Goal: Task Accomplishment & Management: Manage account settings

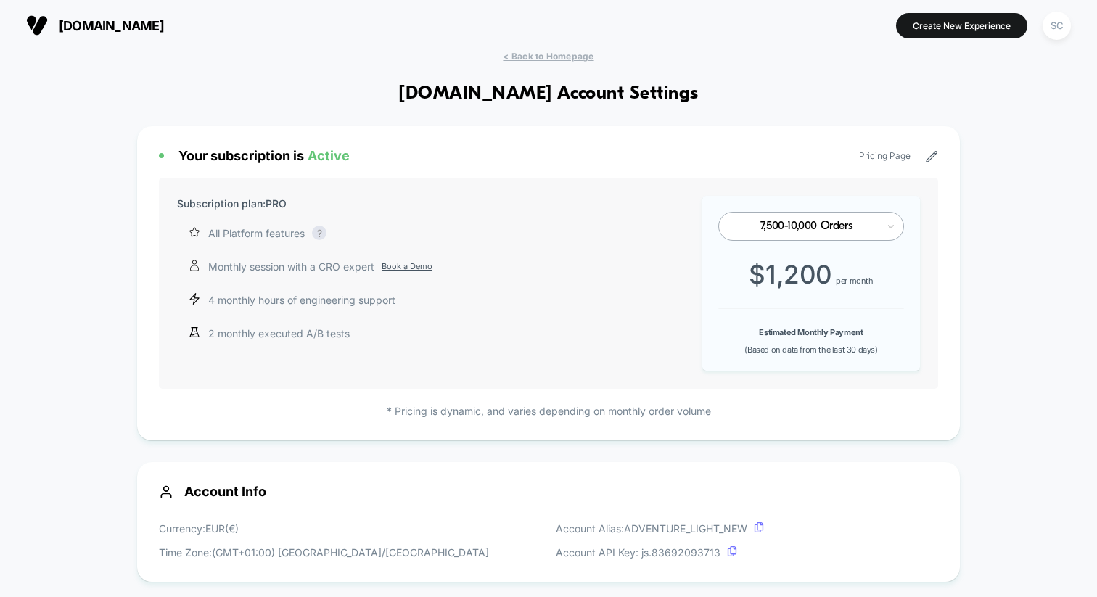
scroll to position [196, 0]
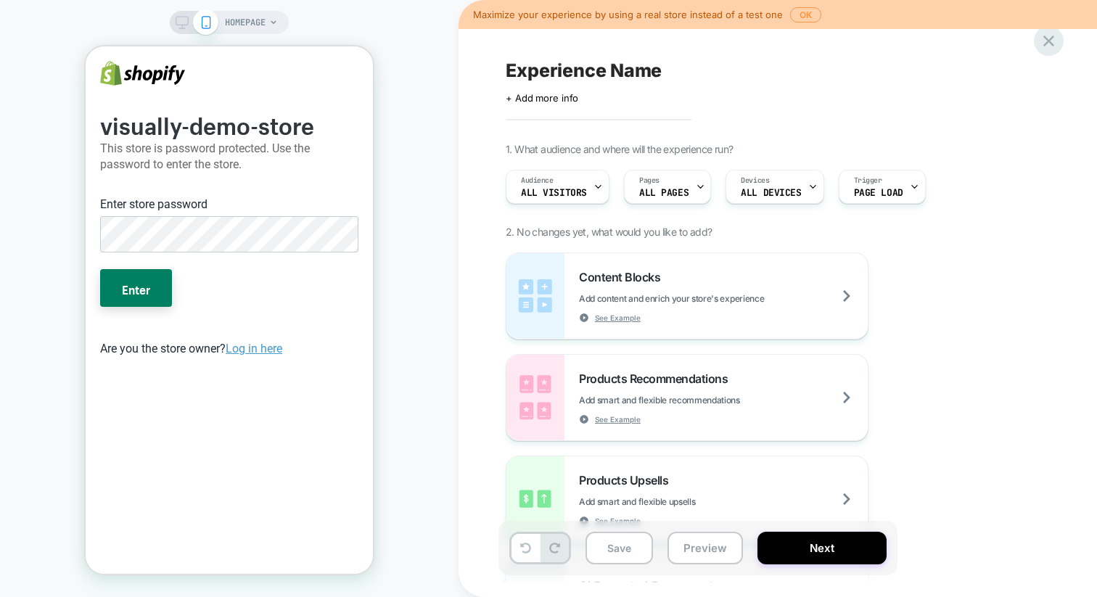
click at [1044, 38] on icon at bounding box center [1049, 41] width 20 height 20
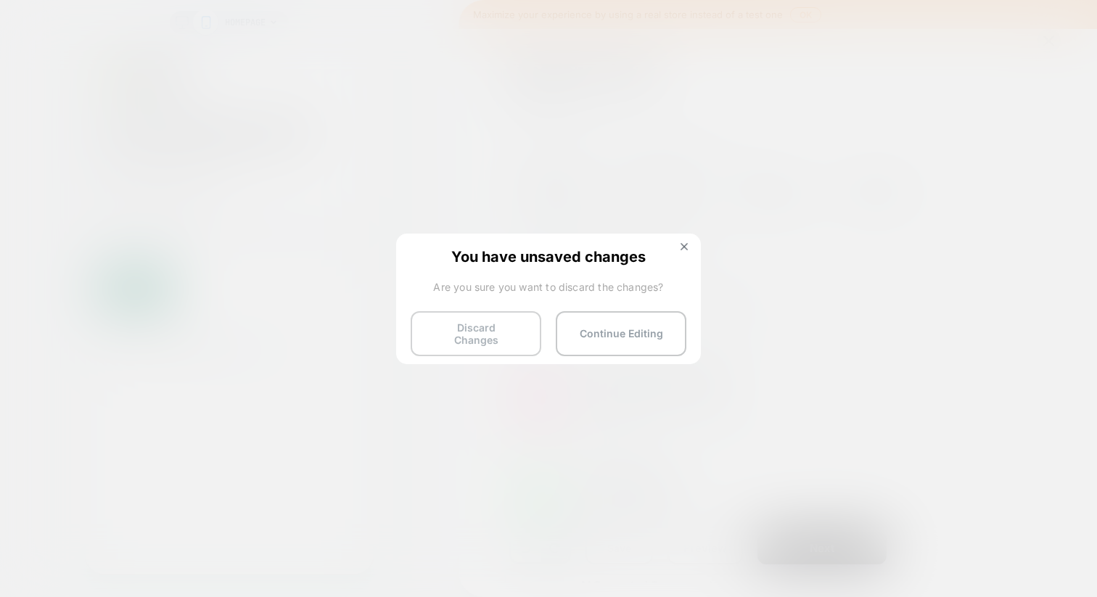
click at [489, 319] on button "Discard Changes" at bounding box center [476, 333] width 131 height 45
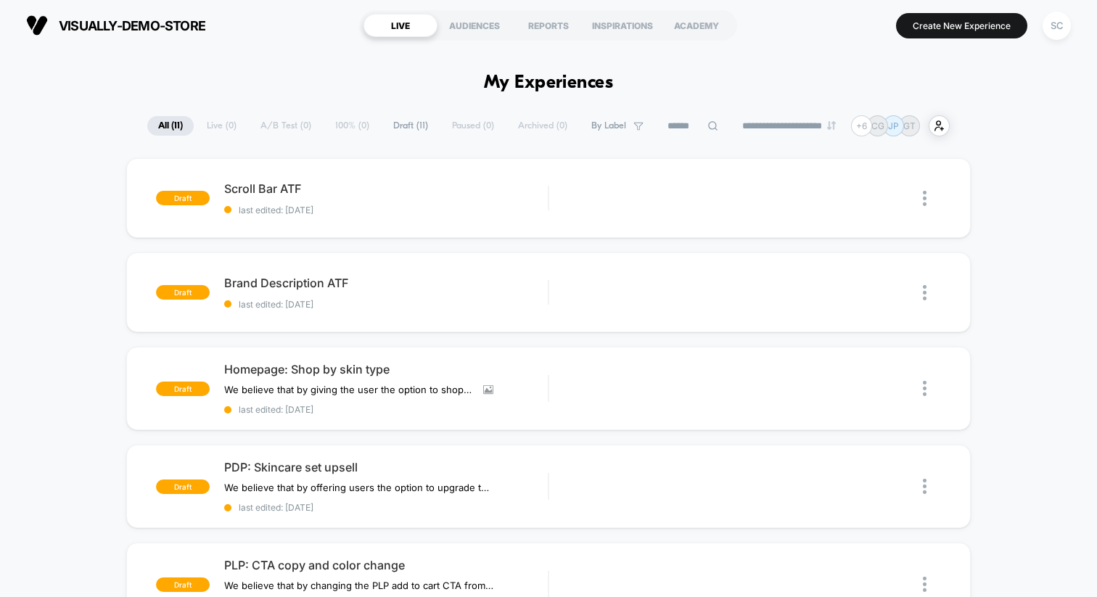
click at [1057, 9] on div "SC" at bounding box center [1057, 25] width 37 height 36
click at [1057, 20] on div "SC" at bounding box center [1057, 26] width 28 height 28
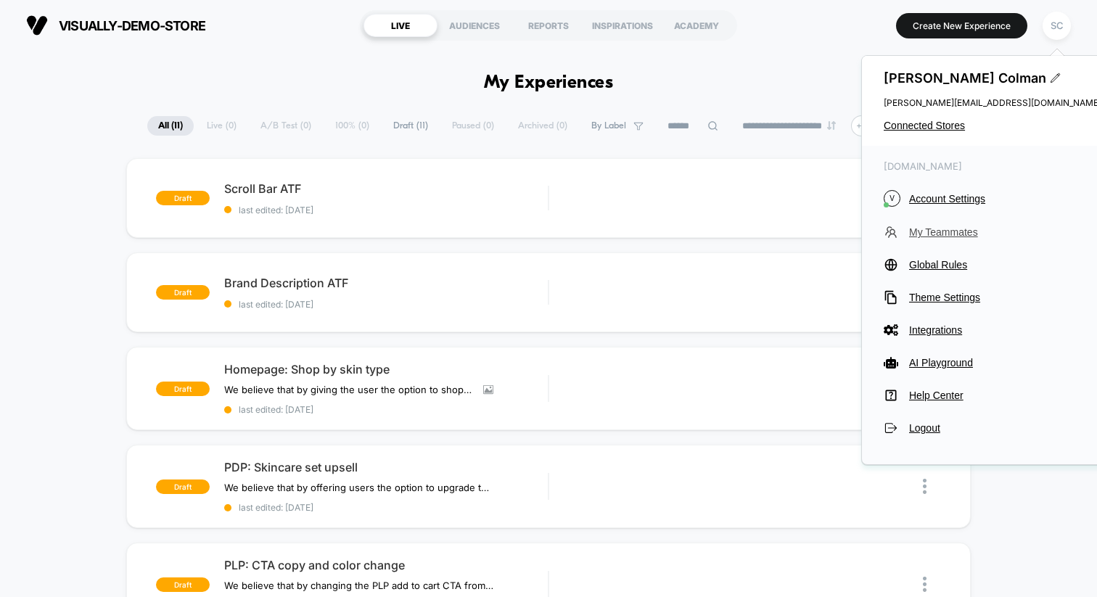
click at [926, 228] on span "My Teammates" at bounding box center [1005, 232] width 192 height 12
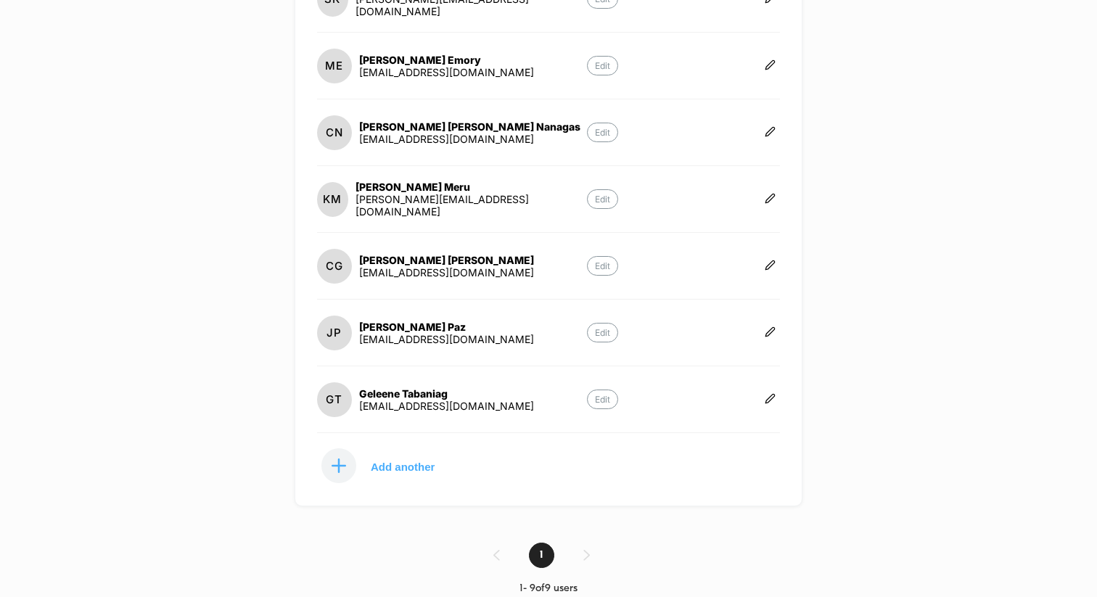
scroll to position [364, 0]
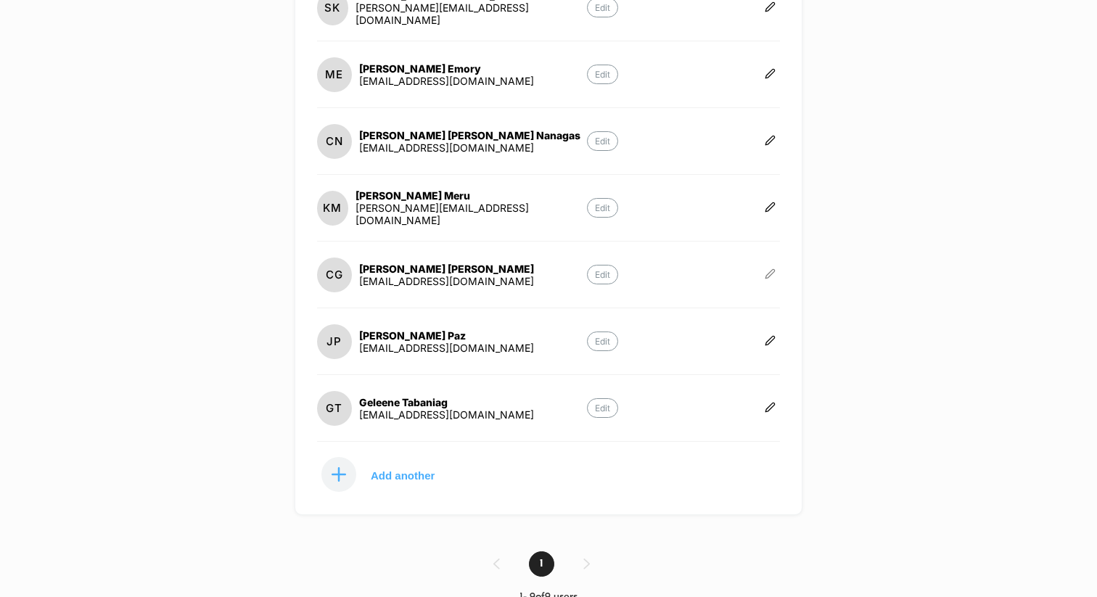
click at [772, 271] on icon at bounding box center [770, 273] width 9 height 9
click at [817, 258] on icon "button" at bounding box center [819, 255] width 11 height 11
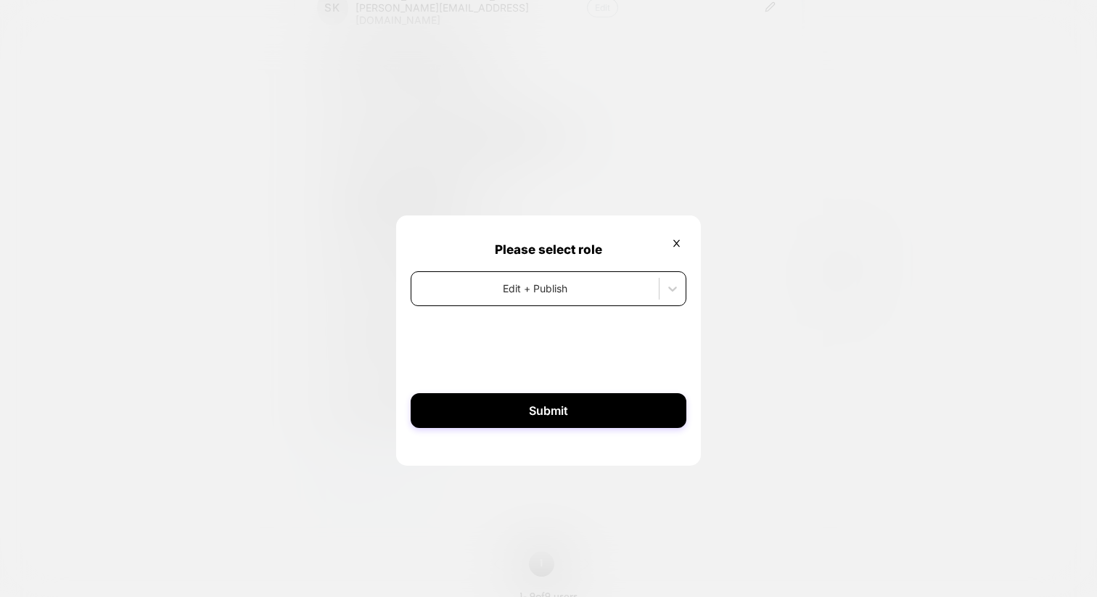
click at [532, 295] on div at bounding box center [535, 288] width 233 height 15
click at [594, 256] on p "Please select role" at bounding box center [549, 249] width 276 height 15
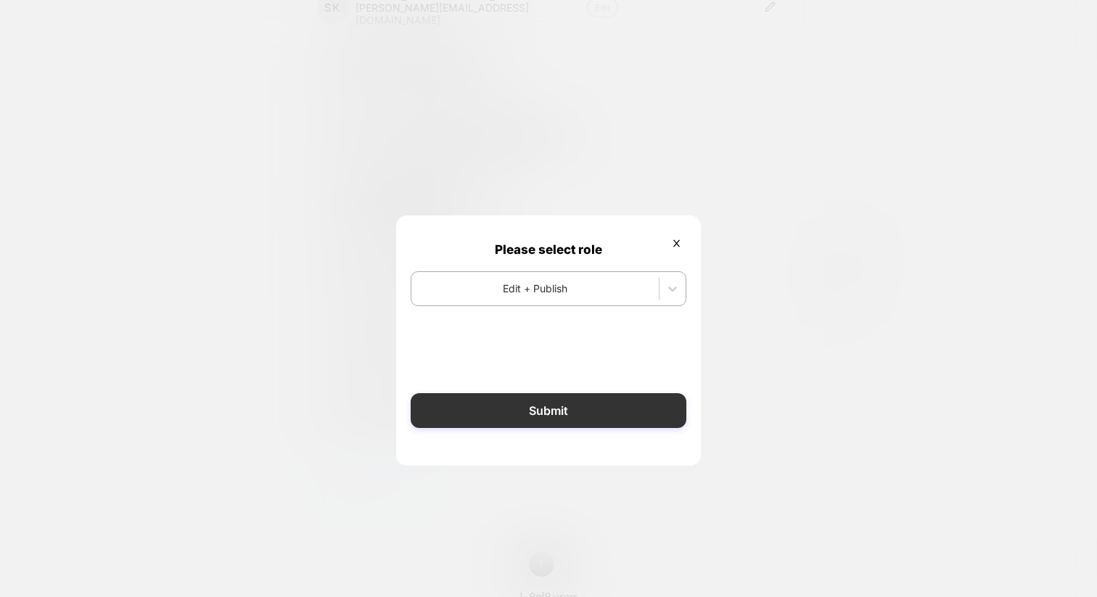
click at [507, 411] on button "Submit" at bounding box center [549, 410] width 276 height 35
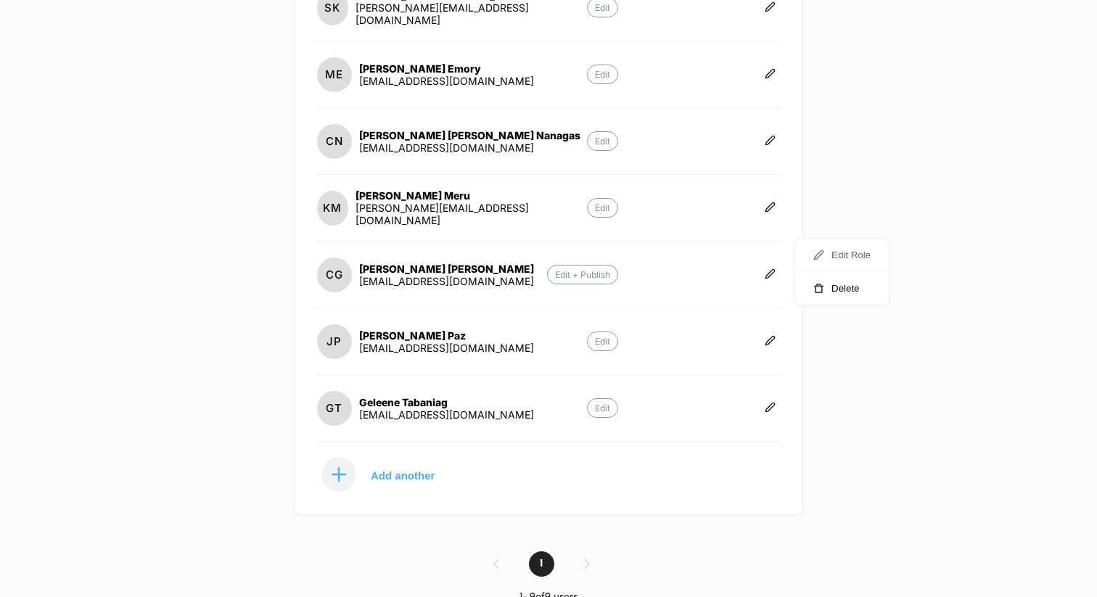
click at [855, 253] on button "Edit Role" at bounding box center [842, 255] width 94 height 33
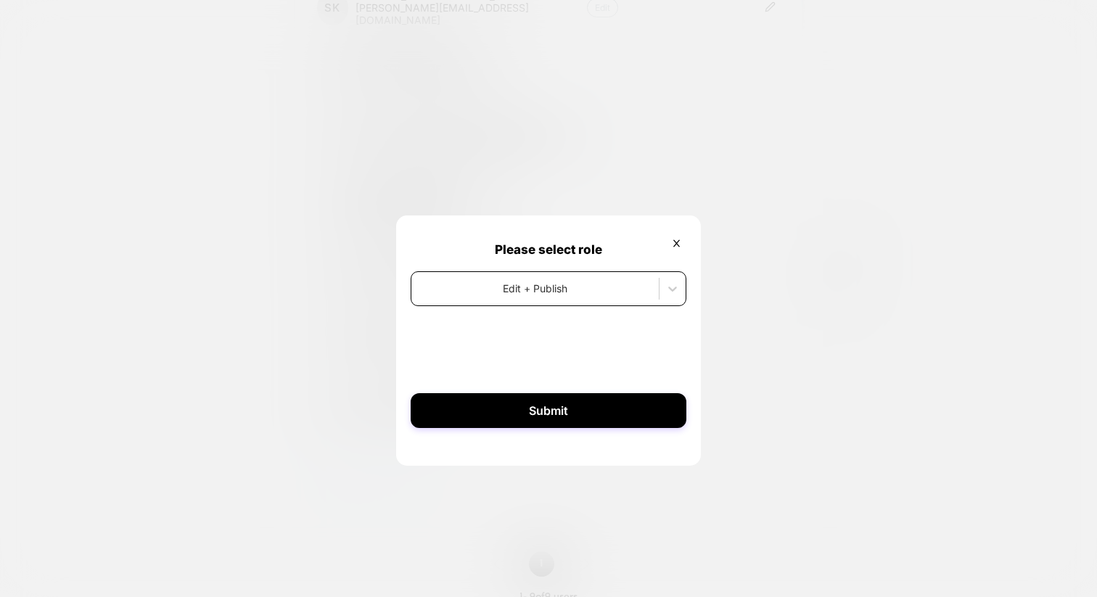
click at [526, 289] on div at bounding box center [535, 288] width 233 height 15
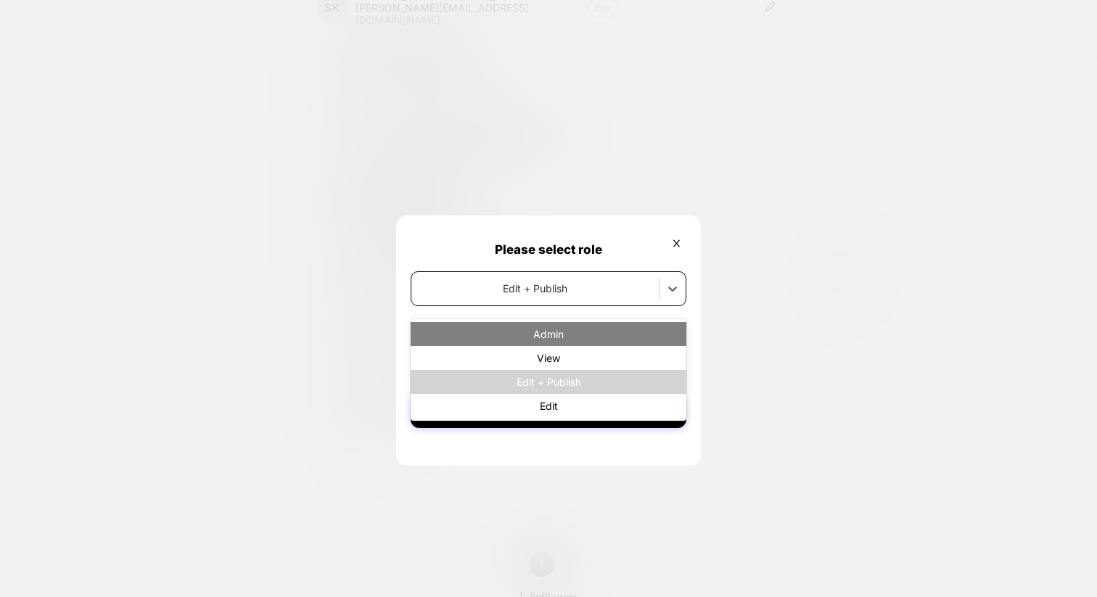
click at [530, 330] on div "Admin" at bounding box center [549, 334] width 276 height 24
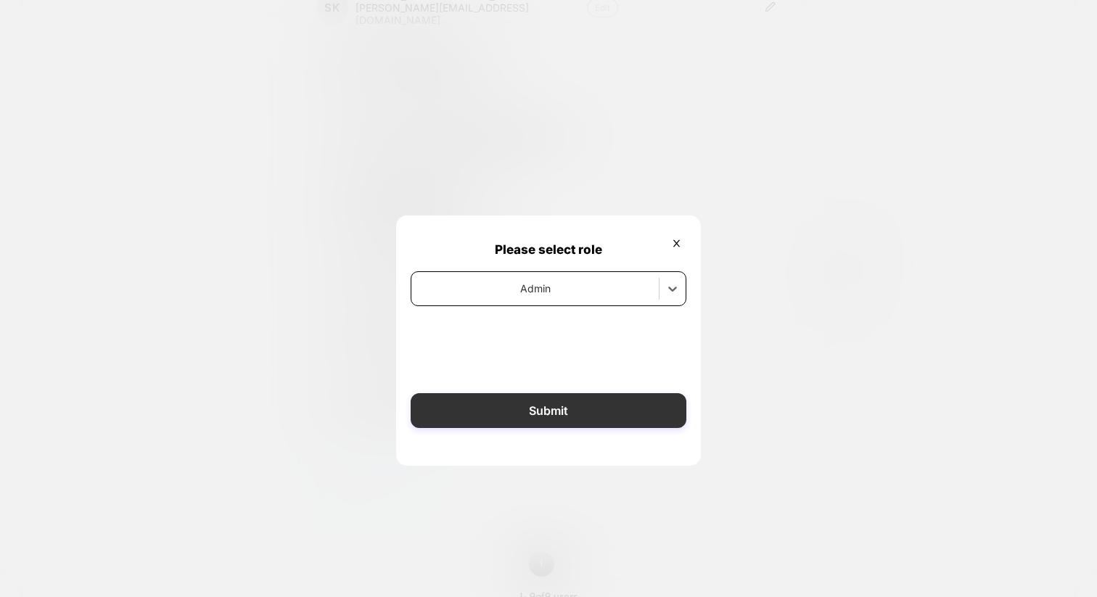
click at [534, 422] on button "Submit" at bounding box center [549, 410] width 276 height 35
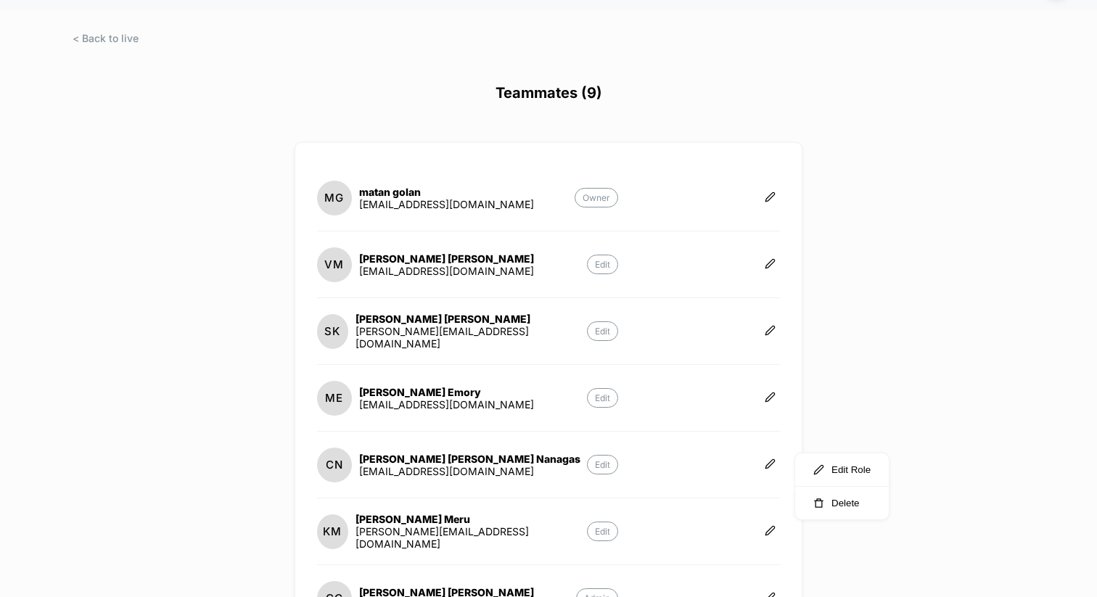
scroll to position [0, 0]
